Goal: Find specific page/section: Find specific page/section

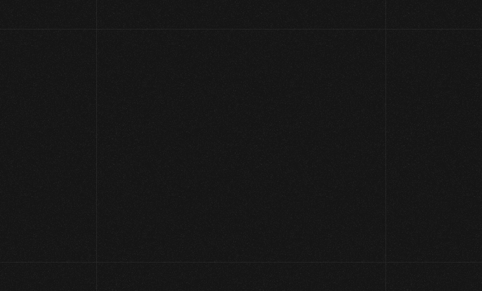
scroll to position [65, 0]
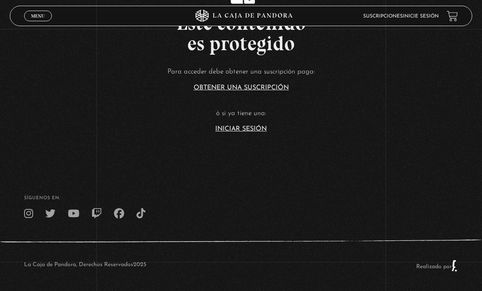
click at [242, 132] on link "Iniciar Sesión" at bounding box center [240, 129] width 51 height 7
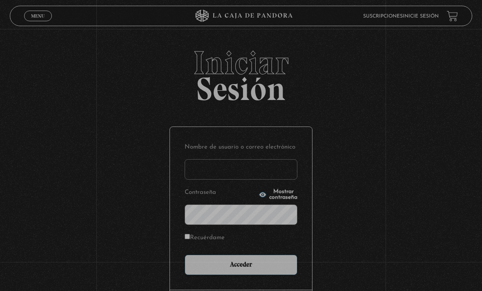
type input "nanwi"
click at [241, 269] on input "Acceder" at bounding box center [241, 265] width 113 height 20
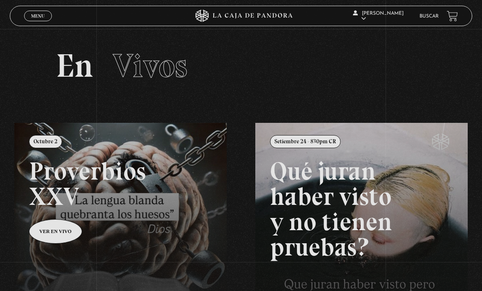
click at [58, 243] on link at bounding box center [255, 268] width 482 height 291
